Goal: Task Accomplishment & Management: Use online tool/utility

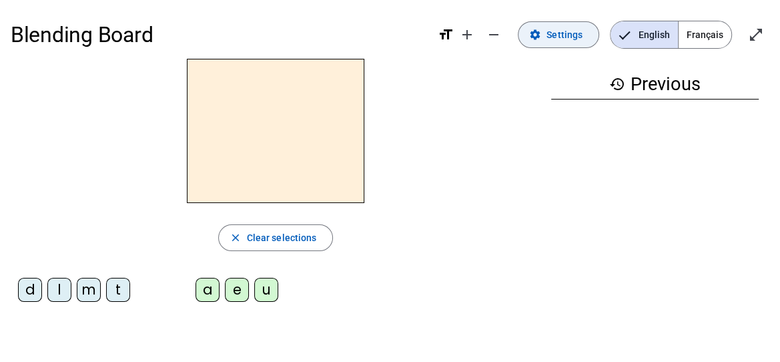
click at [485, 31] on span "Settings" at bounding box center [565, 35] width 36 height 16
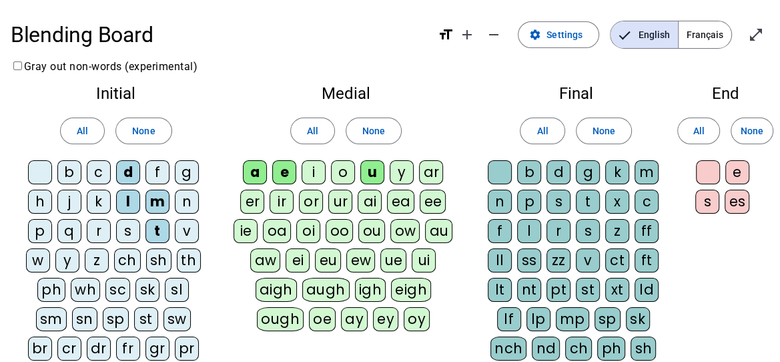
click at [73, 200] on div "j" at bounding box center [69, 202] width 24 height 24
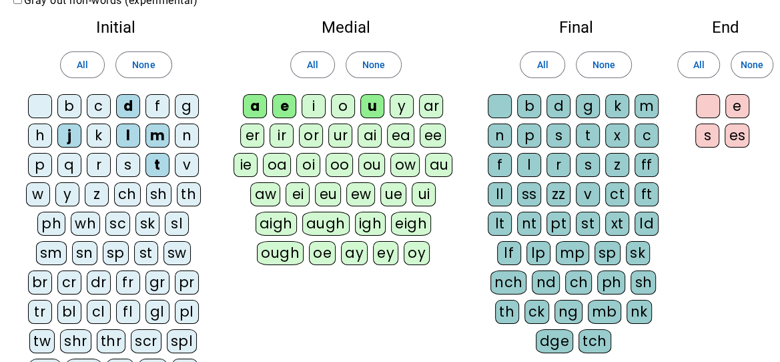
scroll to position [133, 0]
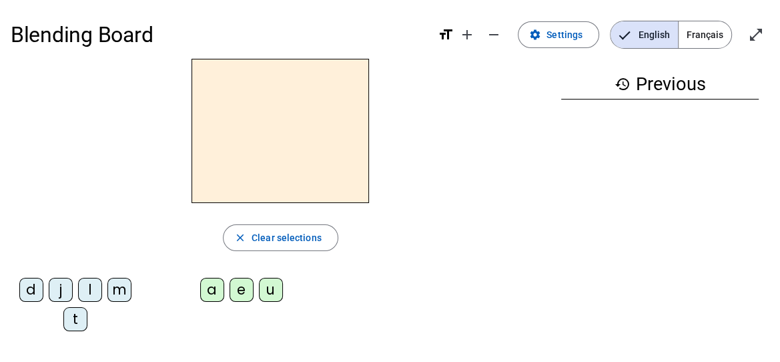
click at [29, 284] on div "d" at bounding box center [31, 290] width 24 height 24
click at [210, 286] on div "a" at bounding box center [212, 290] width 24 height 24
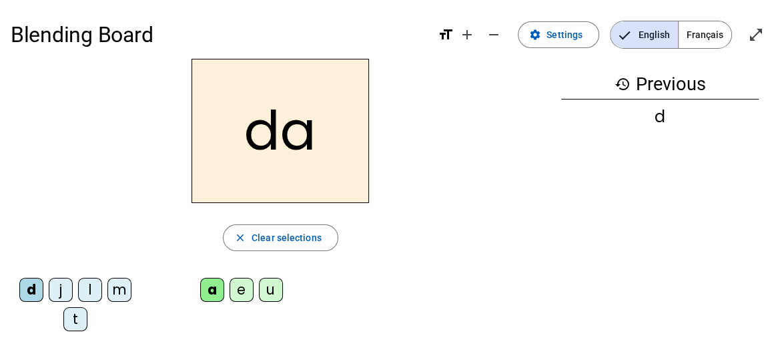
click at [242, 289] on div "e" at bounding box center [242, 290] width 24 height 24
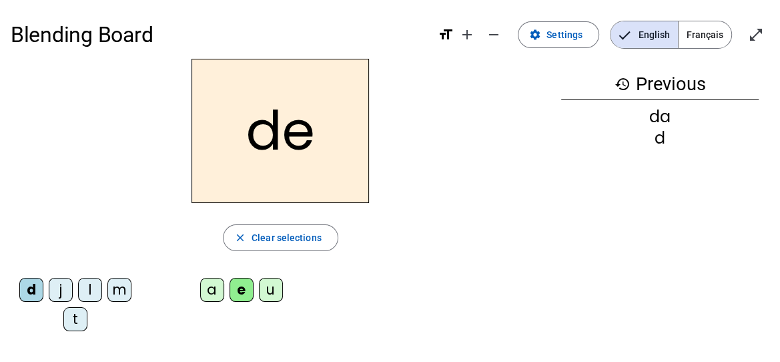
click at [274, 289] on div "u" at bounding box center [271, 290] width 24 height 24
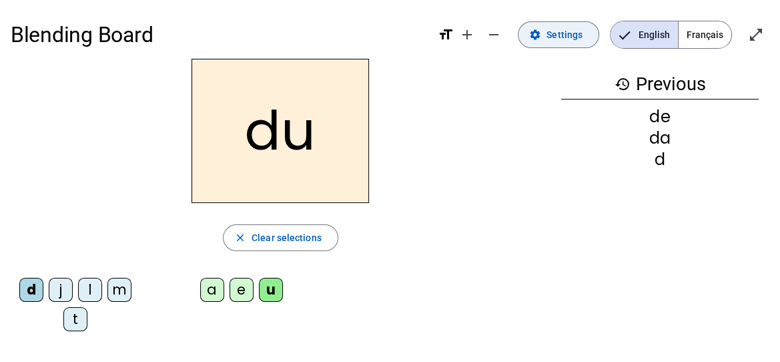
click at [485, 38] on span "Settings" at bounding box center [565, 35] width 36 height 16
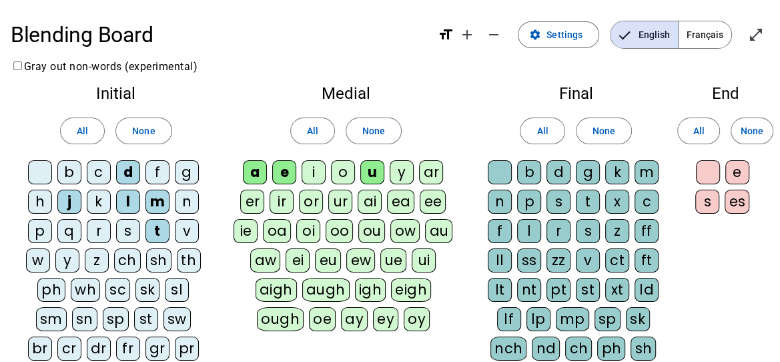
click at [310, 178] on div "i" at bounding box center [314, 172] width 24 height 24
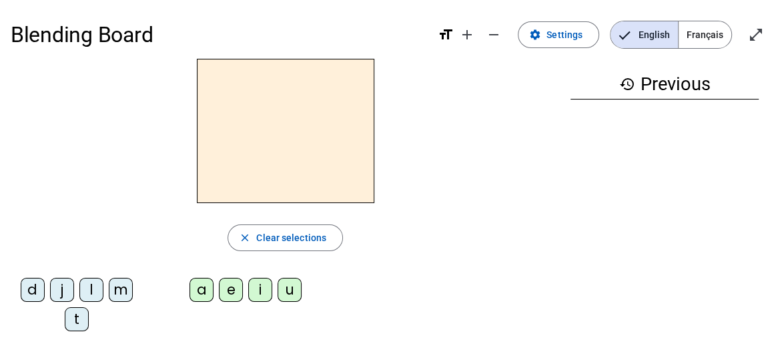
click at [37, 284] on div "d" at bounding box center [33, 290] width 24 height 24
click at [206, 296] on div "a" at bounding box center [202, 290] width 24 height 24
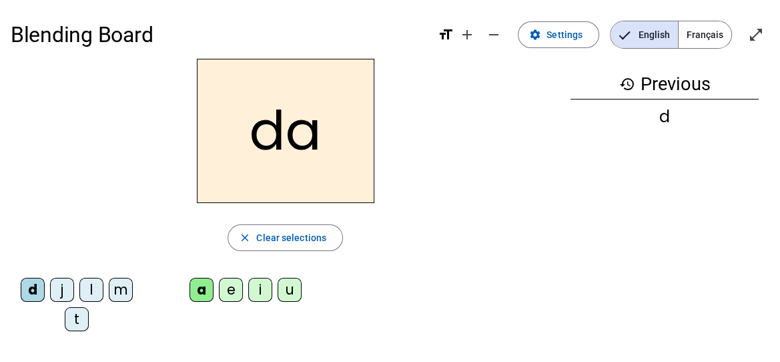
click at [234, 292] on div "e" at bounding box center [231, 290] width 24 height 24
click at [287, 289] on div "u" at bounding box center [290, 290] width 24 height 24
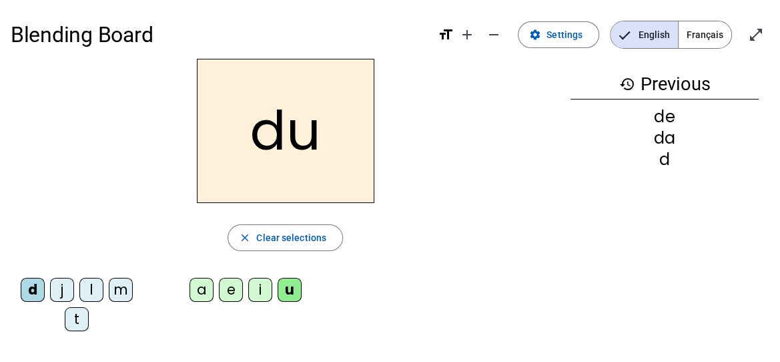
click at [257, 288] on div "i" at bounding box center [260, 290] width 24 height 24
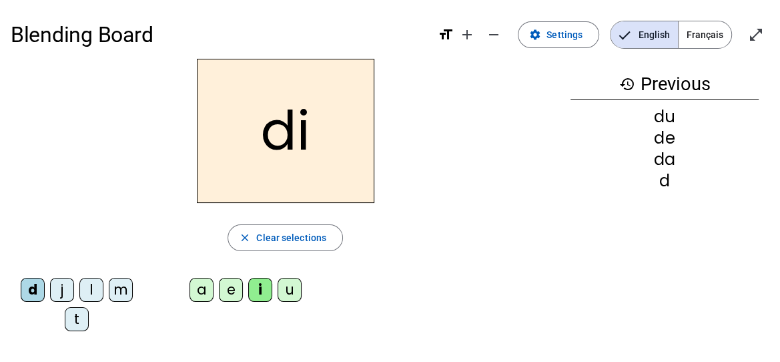
click at [61, 284] on div "j" at bounding box center [62, 290] width 24 height 24
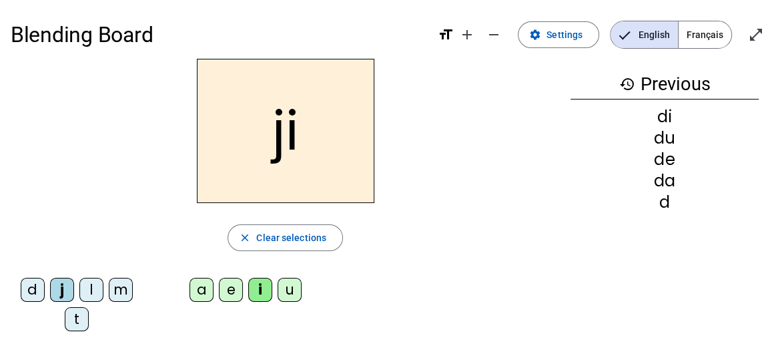
click at [292, 291] on div "u" at bounding box center [290, 290] width 24 height 24
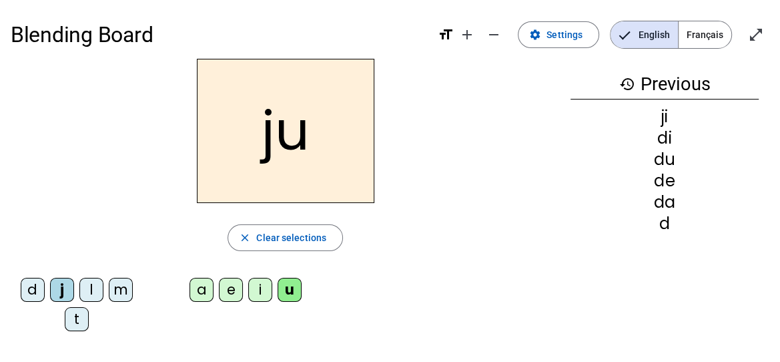
click at [205, 291] on div "a" at bounding box center [202, 290] width 24 height 24
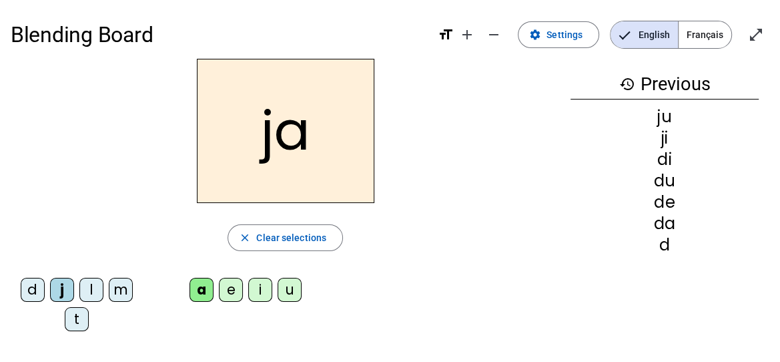
click at [233, 289] on div "e" at bounding box center [231, 290] width 24 height 24
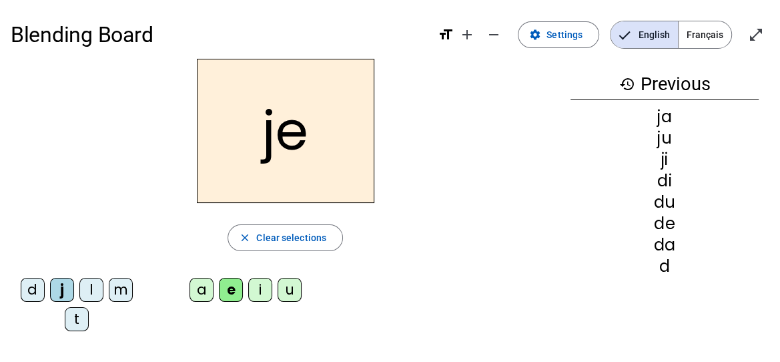
click at [90, 288] on div "l" at bounding box center [91, 290] width 24 height 24
click at [202, 288] on div "a" at bounding box center [202, 290] width 24 height 24
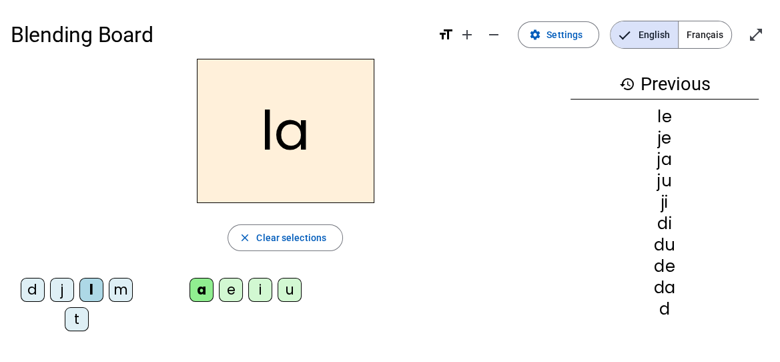
click at [254, 286] on div "i" at bounding box center [260, 290] width 24 height 24
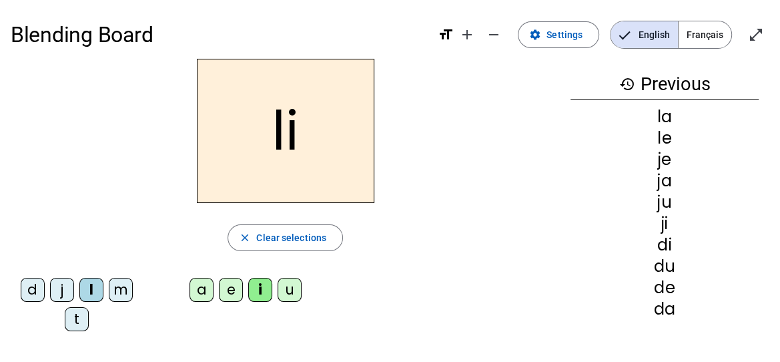
click at [286, 290] on div "u" at bounding box center [290, 290] width 24 height 24
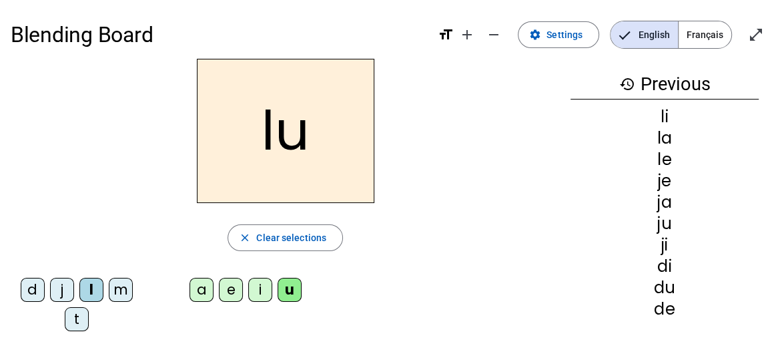
click at [121, 291] on div "m" at bounding box center [121, 290] width 24 height 24
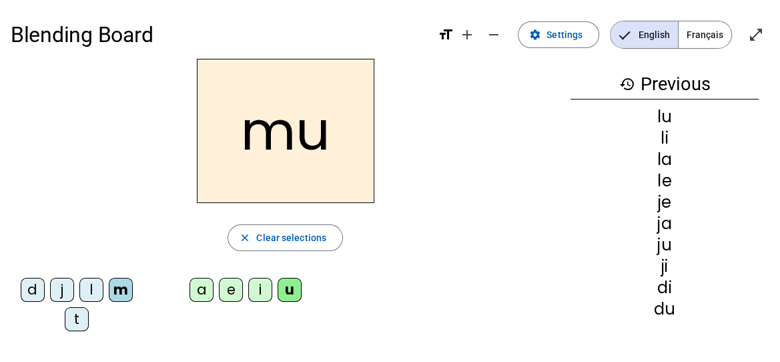
click at [261, 282] on div "i" at bounding box center [260, 290] width 24 height 24
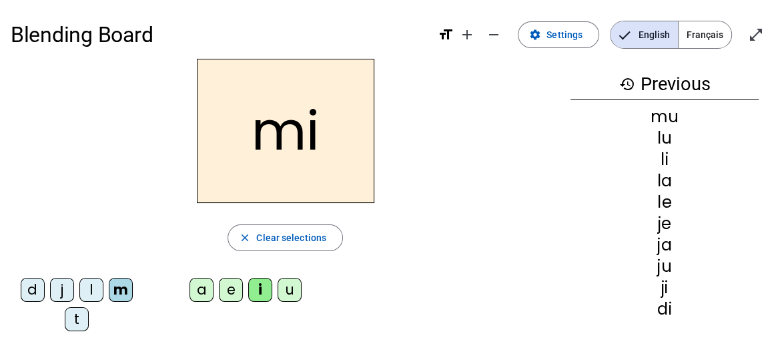
click at [233, 288] on div "e" at bounding box center [231, 290] width 24 height 24
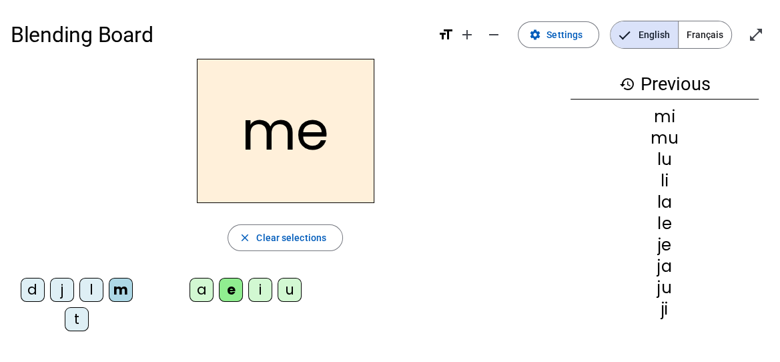
click at [200, 282] on div "a" at bounding box center [202, 290] width 24 height 24
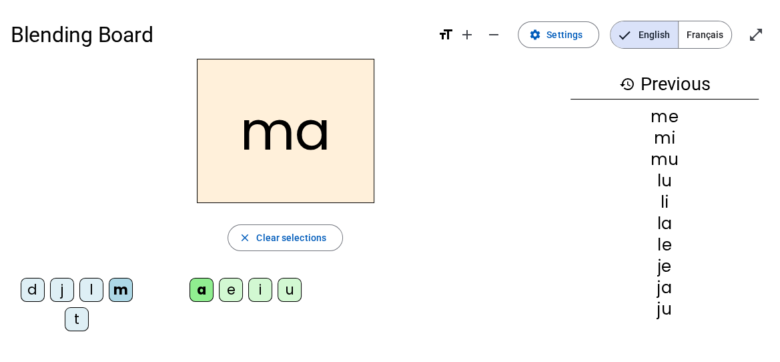
click at [78, 313] on div "t" at bounding box center [77, 319] width 24 height 24
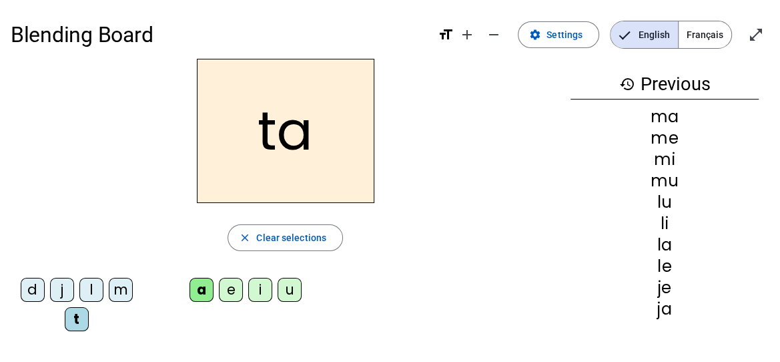
click at [231, 288] on div "e" at bounding box center [231, 290] width 24 height 24
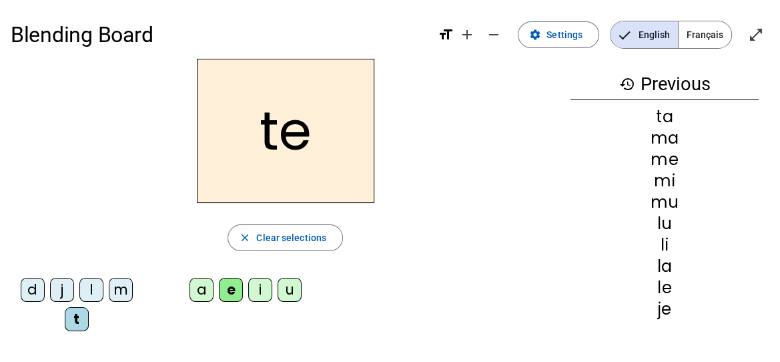
click at [260, 286] on div "i" at bounding box center [260, 290] width 24 height 24
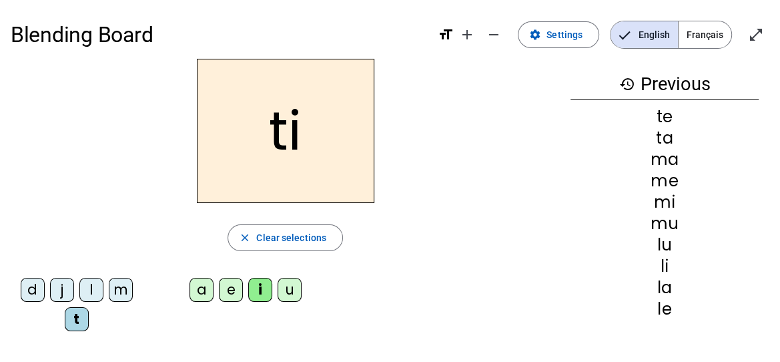
click at [286, 293] on div "u" at bounding box center [290, 290] width 24 height 24
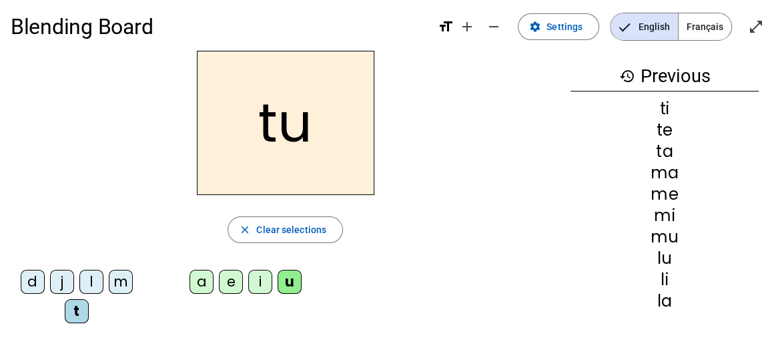
scroll to position [5, 0]
